Goal: Task Accomplishment & Management: Manage account settings

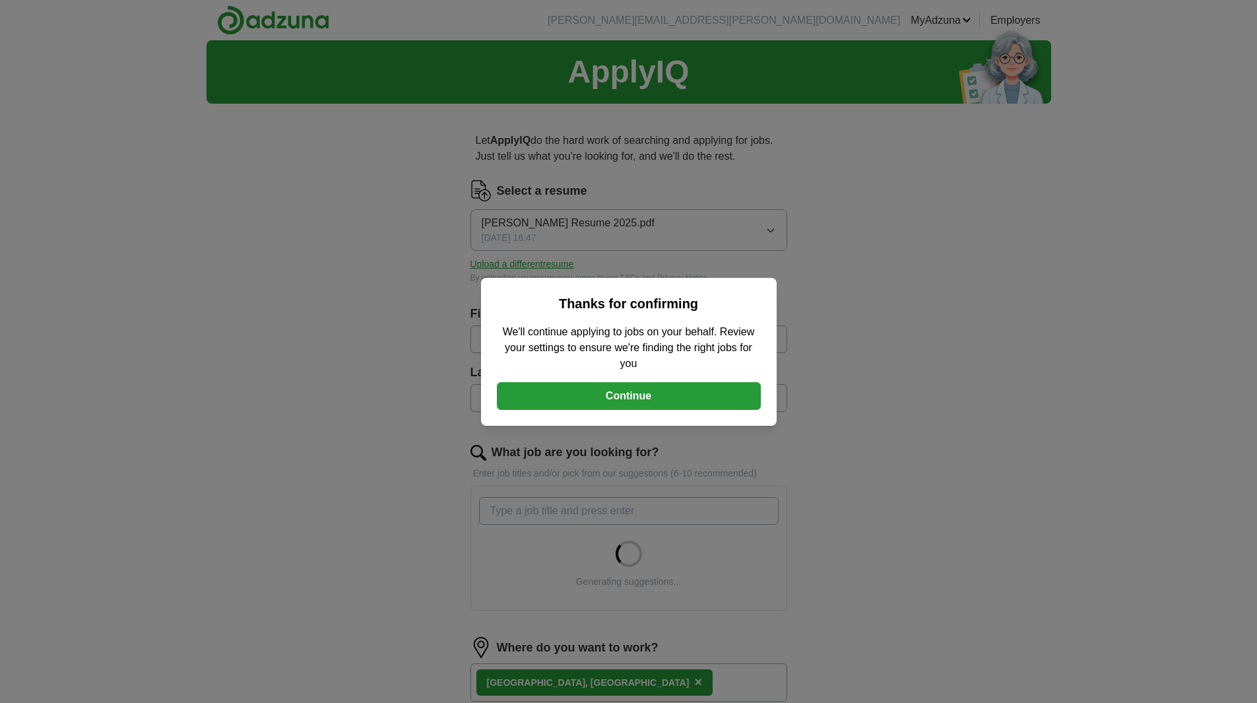
click at [626, 395] on button "Continue" at bounding box center [629, 396] width 264 height 28
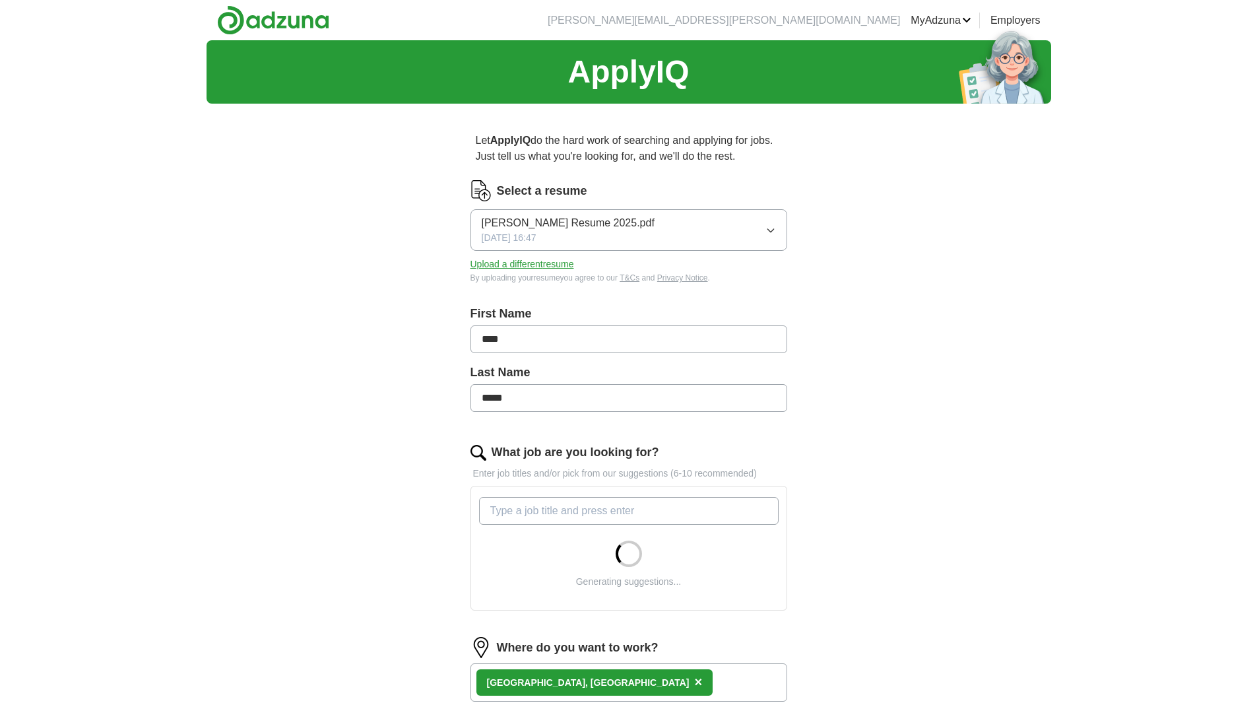
click at [546, 263] on button "Upload a different resume" at bounding box center [523, 264] width 104 height 14
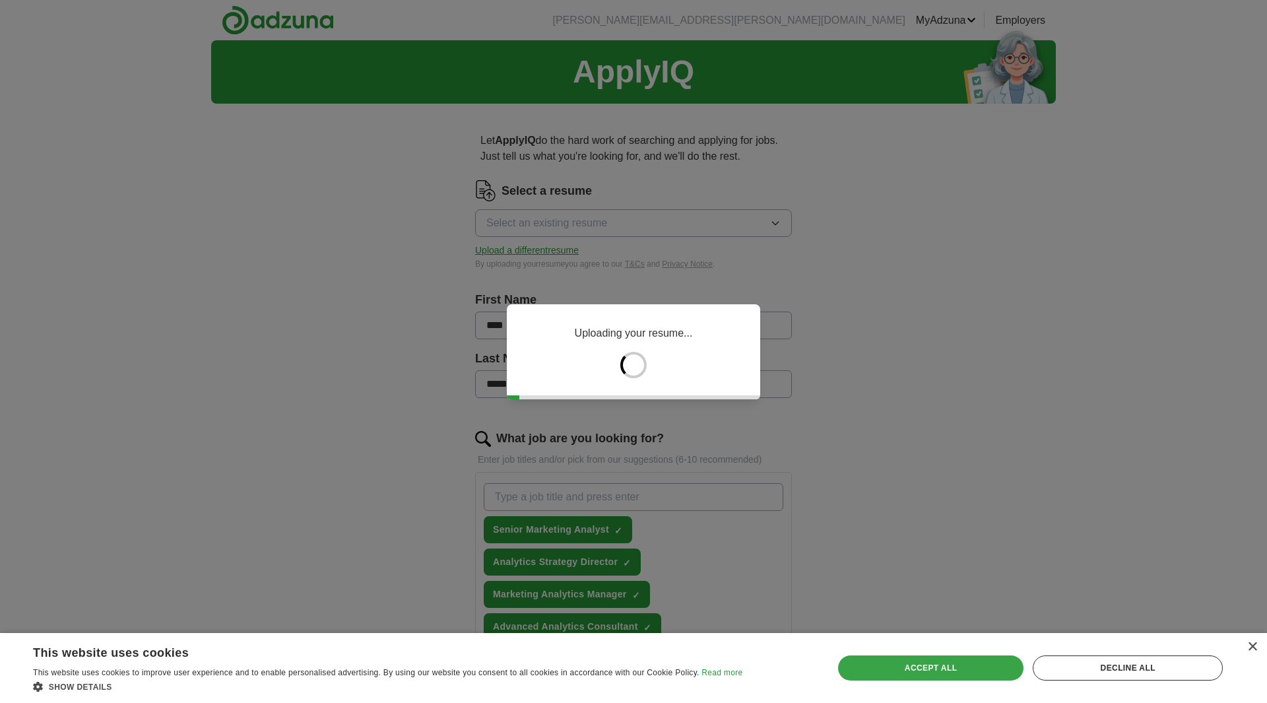
click at [942, 657] on div "Accept all" at bounding box center [931, 667] width 186 height 25
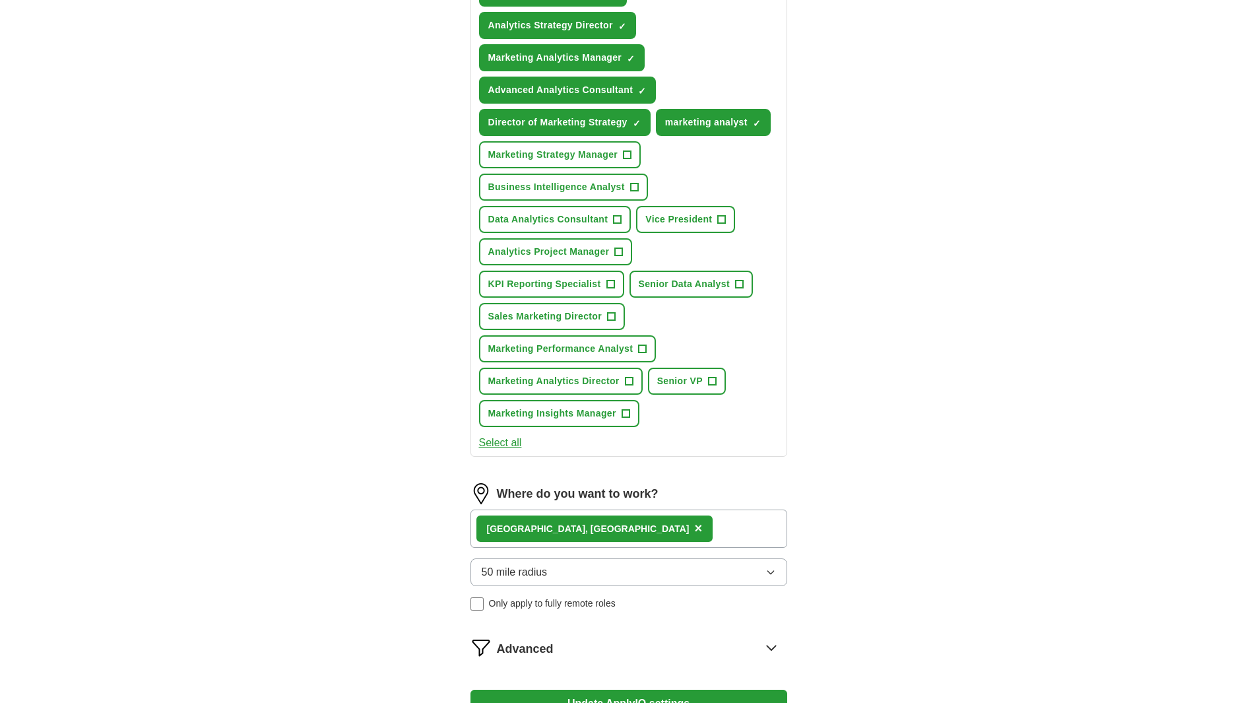
scroll to position [452, 0]
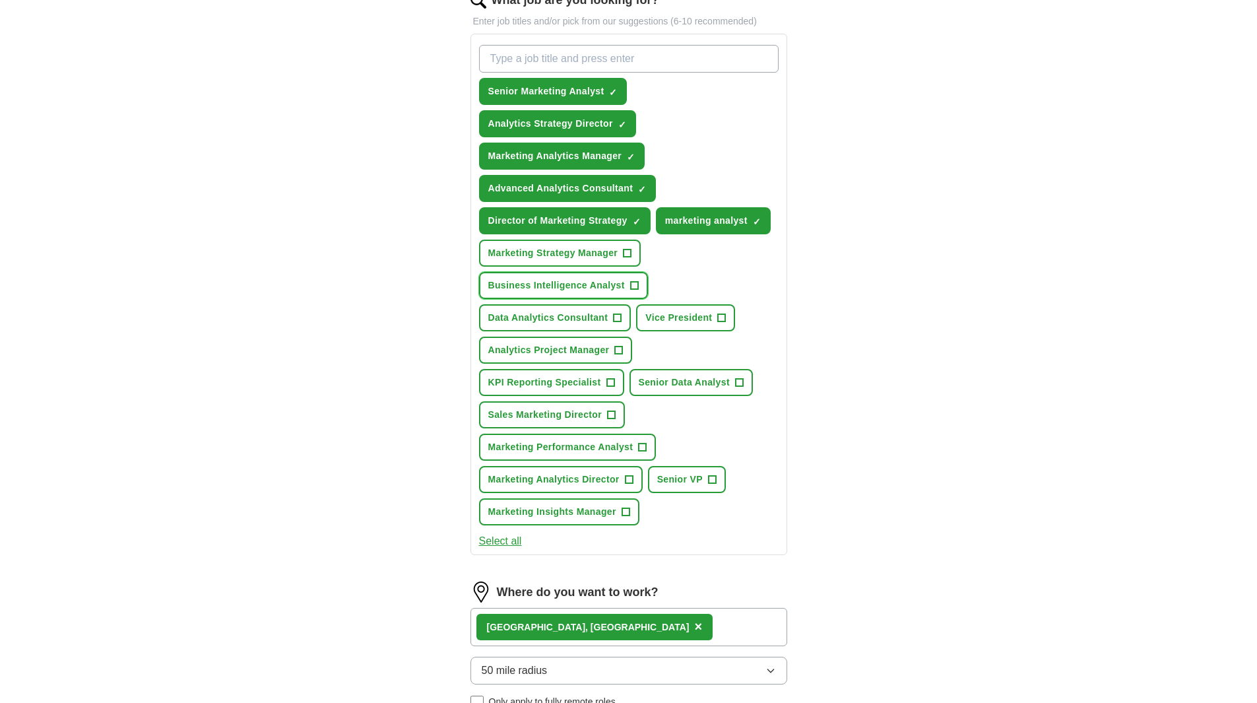
click at [633, 289] on span "+" at bounding box center [634, 285] width 8 height 11
click at [617, 352] on span "+" at bounding box center [619, 350] width 8 height 11
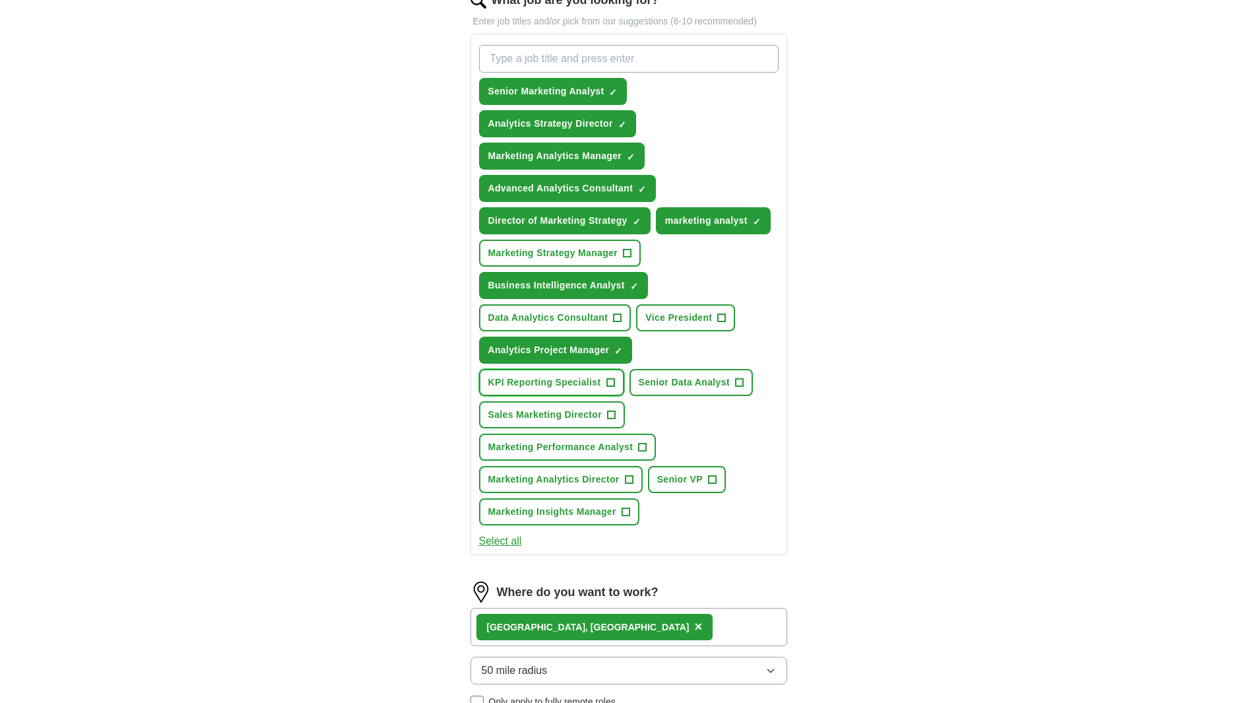
click at [608, 384] on span "+" at bounding box center [610, 382] width 8 height 11
click at [742, 383] on span "+" at bounding box center [739, 382] width 8 height 11
click at [641, 445] on span "+" at bounding box center [643, 447] width 8 height 11
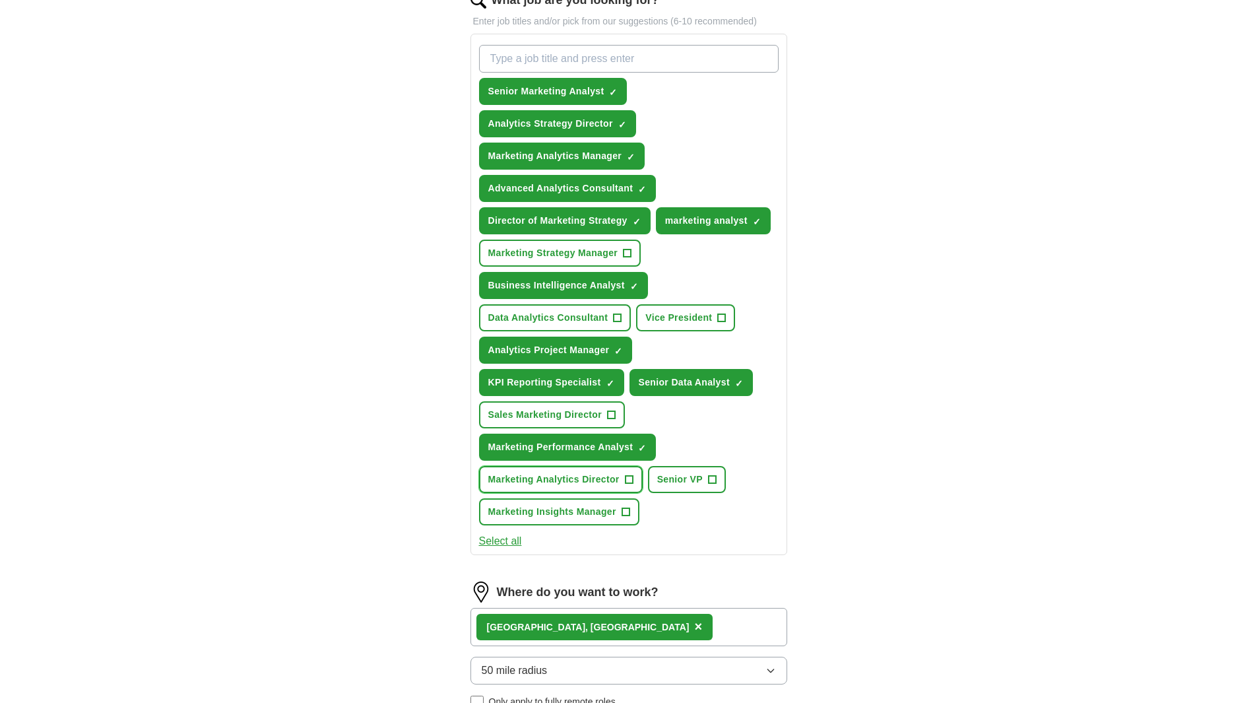
click at [622, 475] on button "Marketing Analytics Director +" at bounding box center [561, 479] width 164 height 27
click at [627, 512] on span "+" at bounding box center [626, 512] width 8 height 11
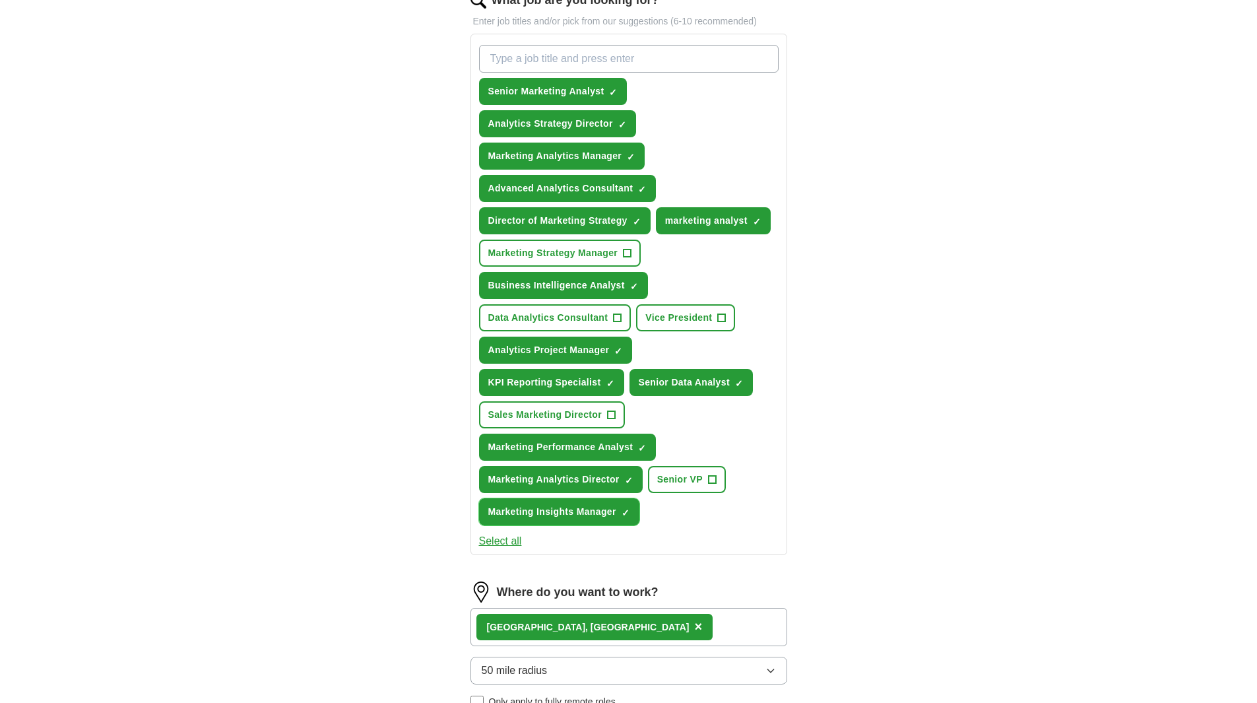
scroll to position [760, 0]
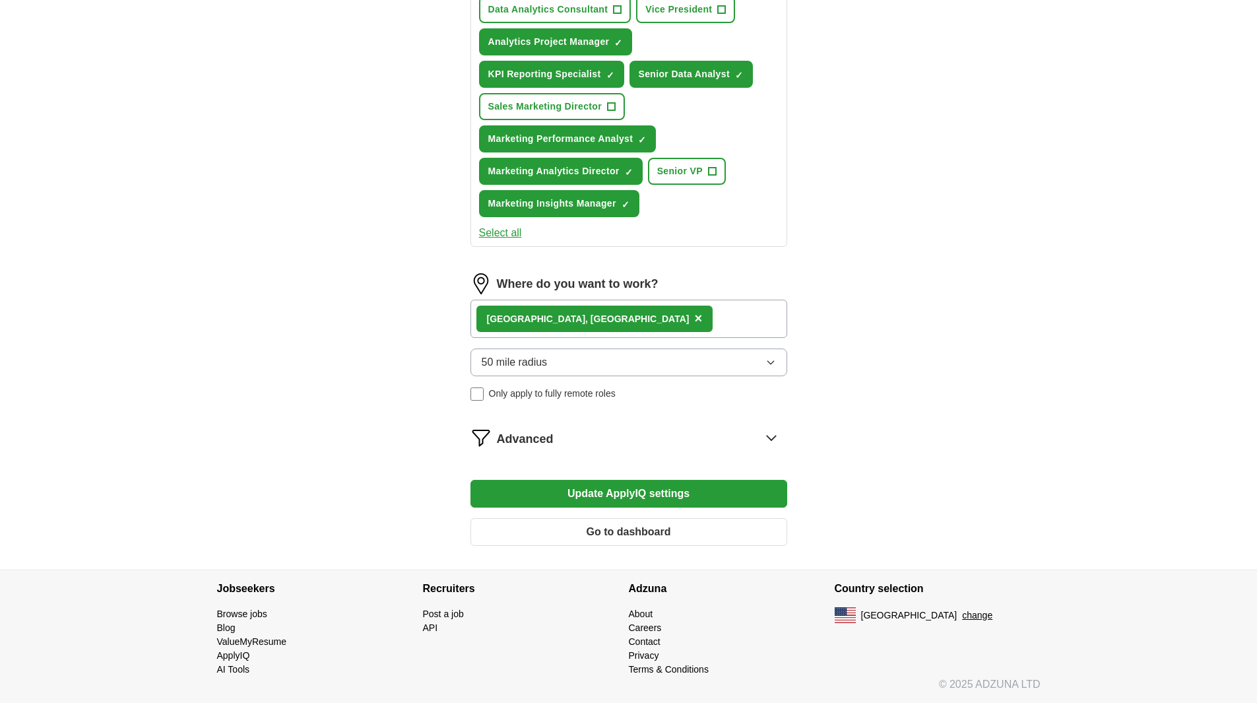
click at [632, 496] on button "Update ApplyIQ settings" at bounding box center [629, 494] width 317 height 28
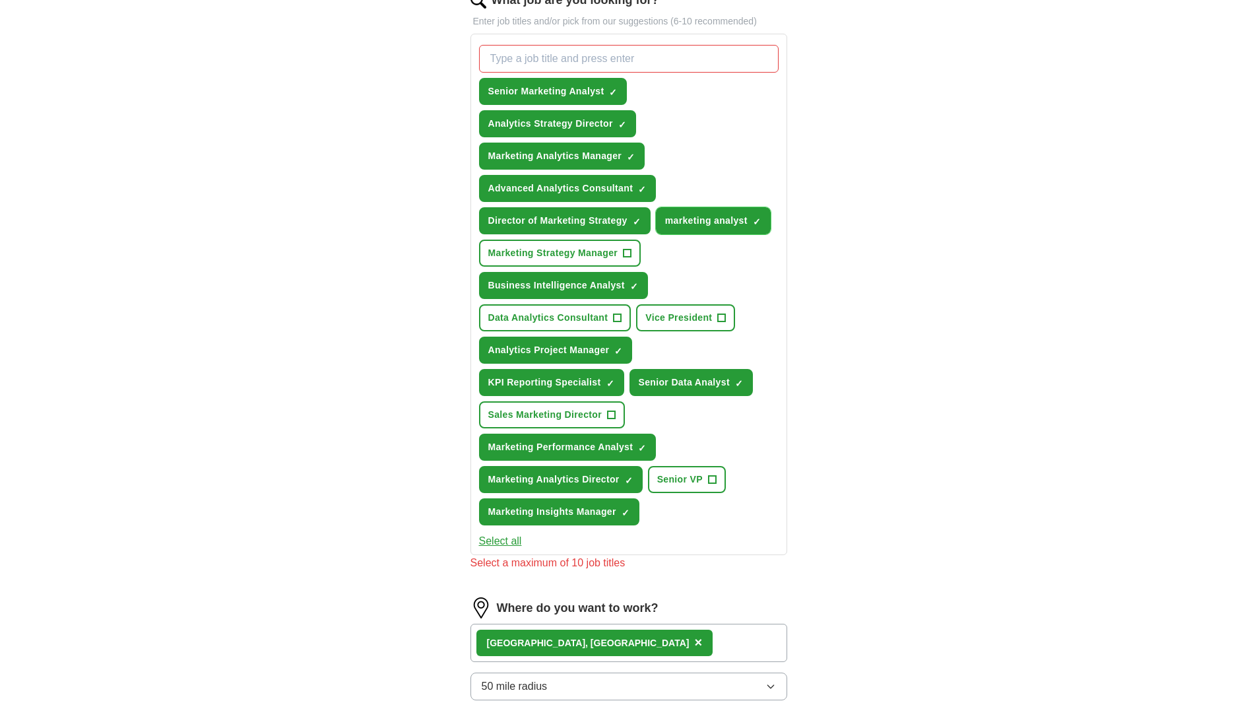
click at [0, 0] on span "×" at bounding box center [0, 0] width 0 height 0
click at [638, 282] on span "✓ ×" at bounding box center [634, 286] width 9 height 8
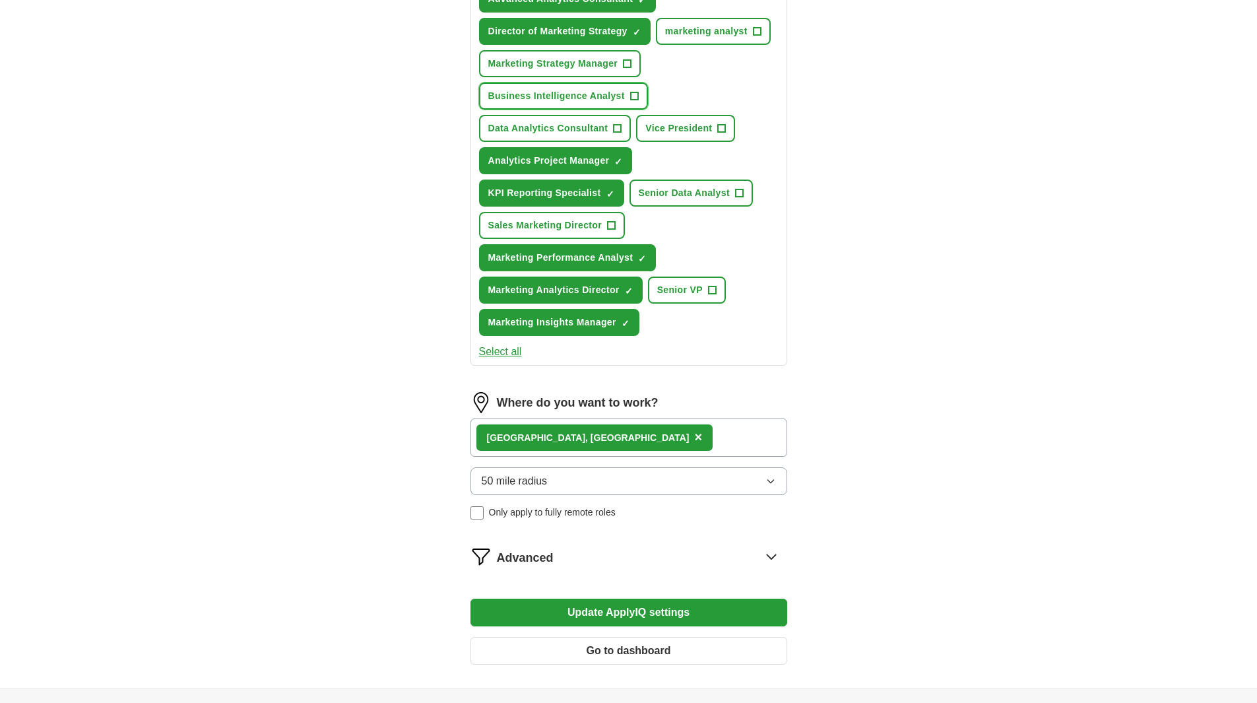
scroll to position [760, 0]
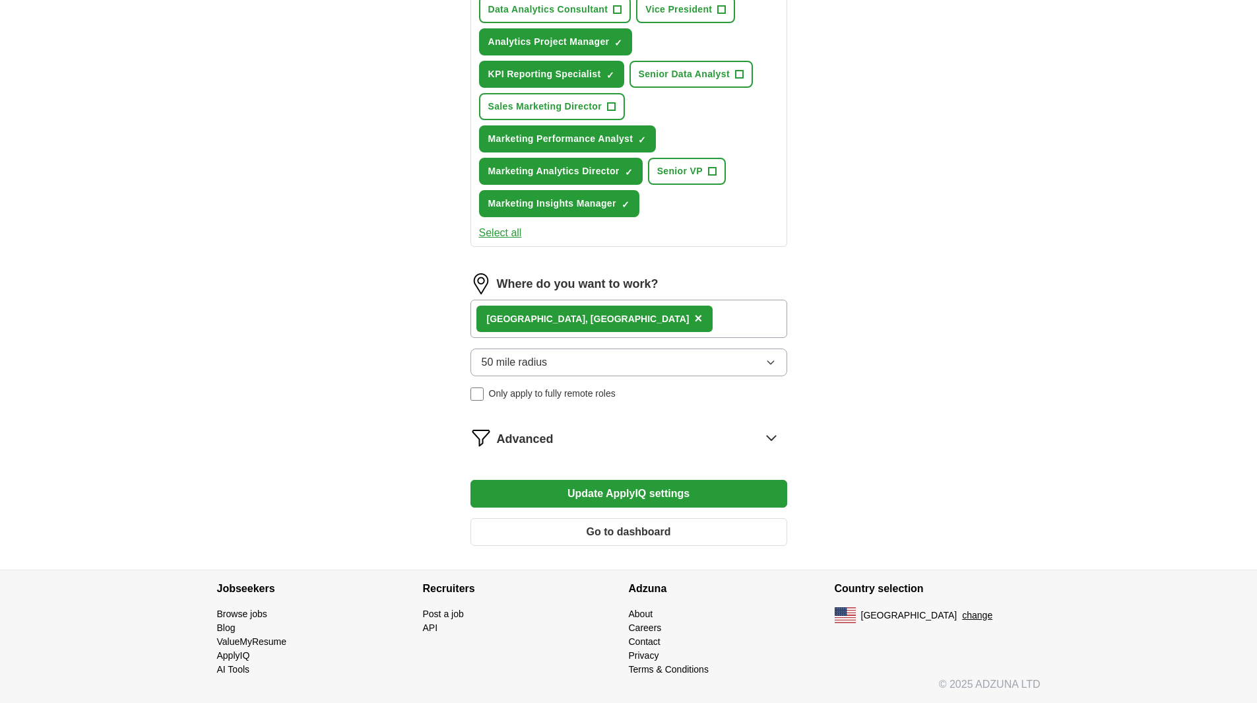
click at [611, 494] on button "Update ApplyIQ settings" at bounding box center [629, 494] width 317 height 28
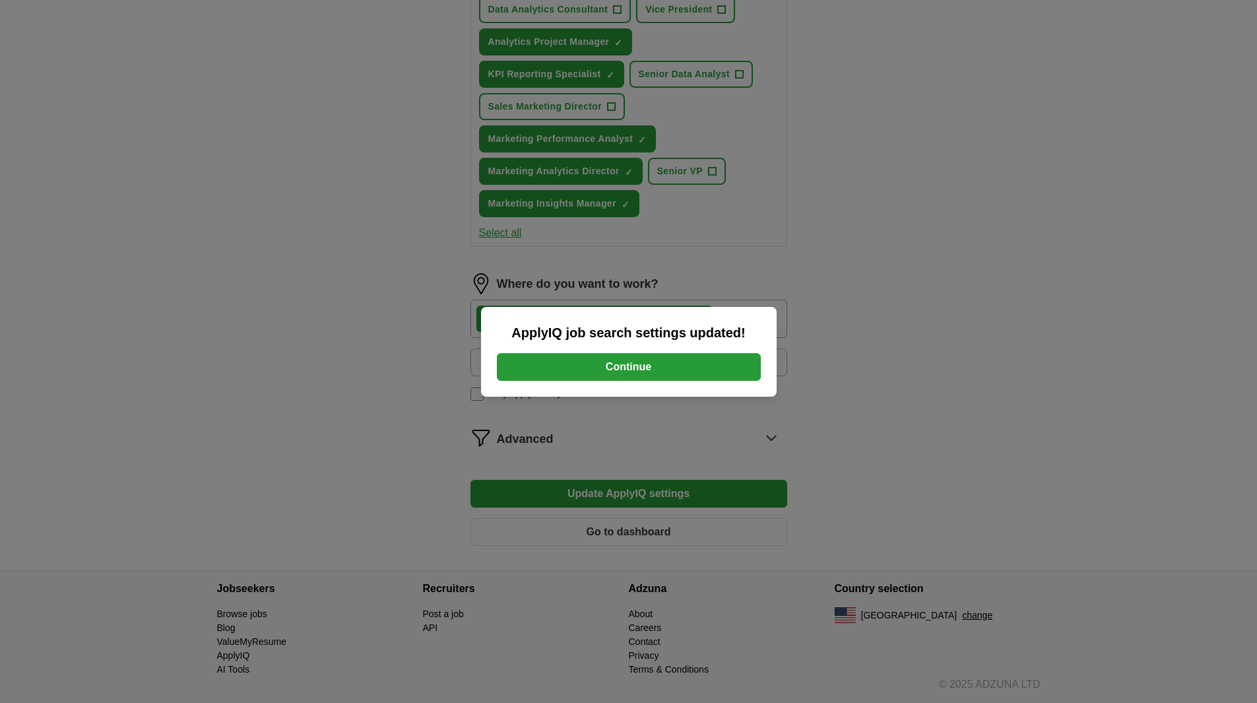
click at [661, 365] on button "Continue" at bounding box center [629, 367] width 264 height 28
